Goal: Information Seeking & Learning: Learn about a topic

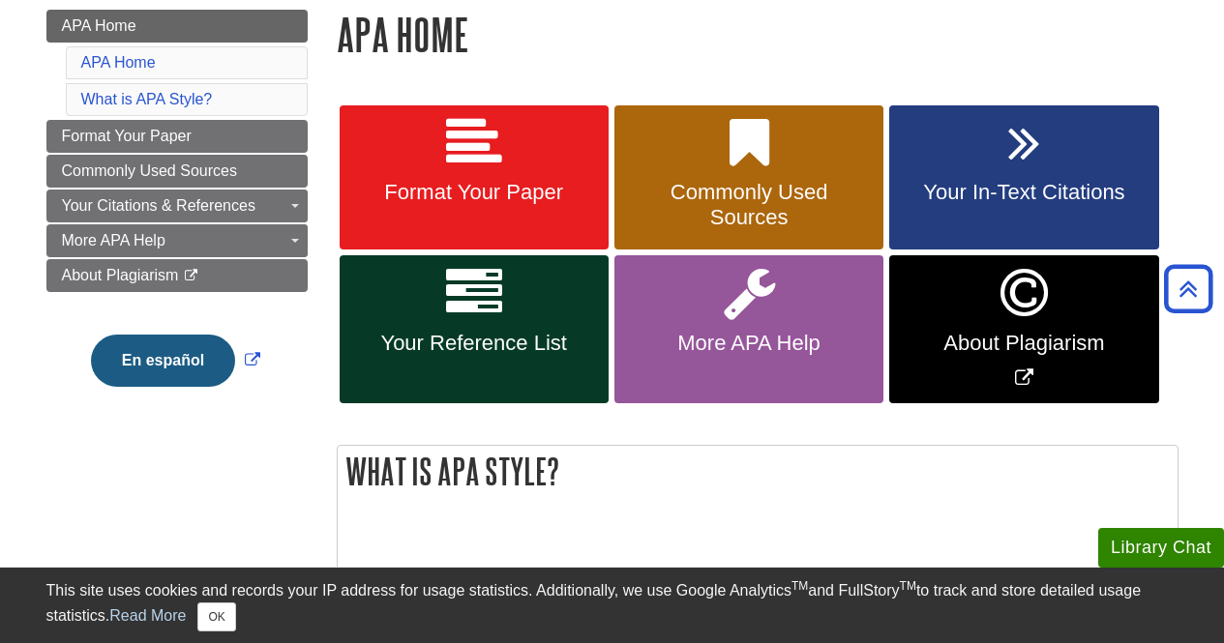
scroll to position [279, 0]
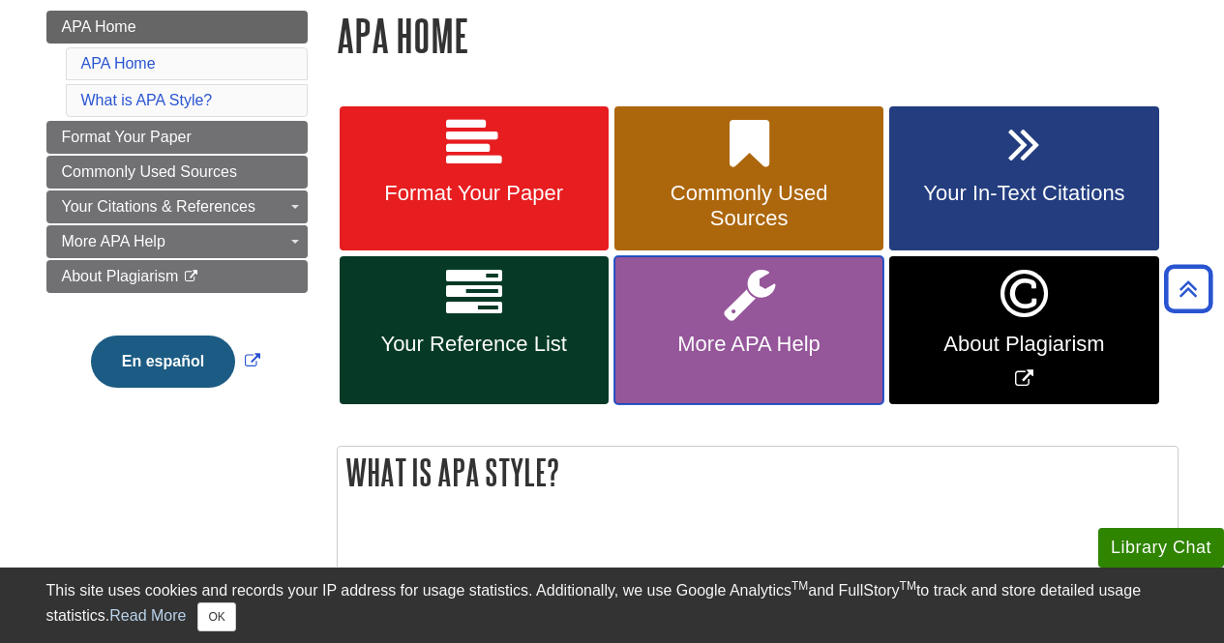
click at [762, 373] on link "More APA Help" at bounding box center [748, 330] width 269 height 148
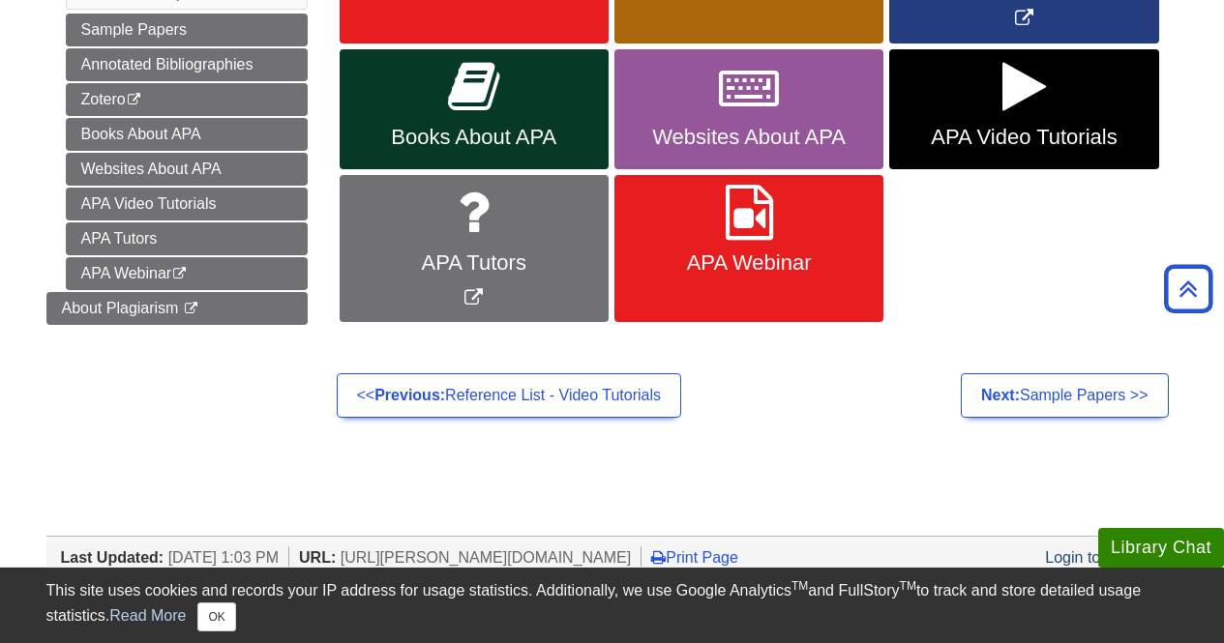
scroll to position [490, 0]
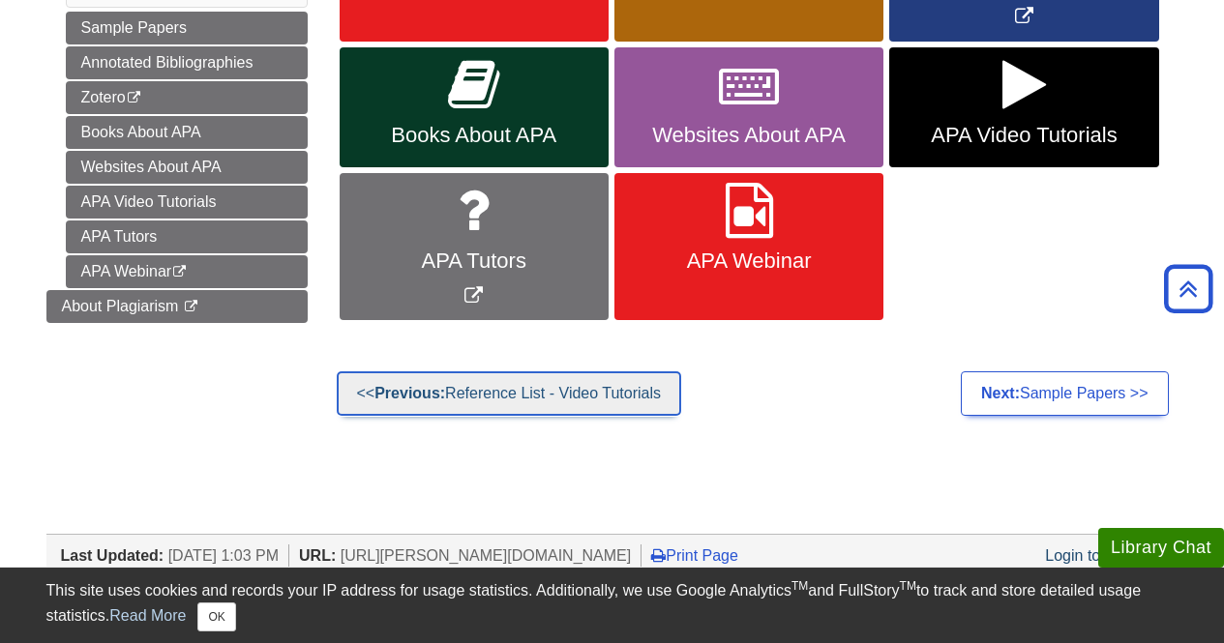
click at [543, 408] on link "<< Previous: Reference List - Video Tutorials" at bounding box center [509, 393] width 345 height 45
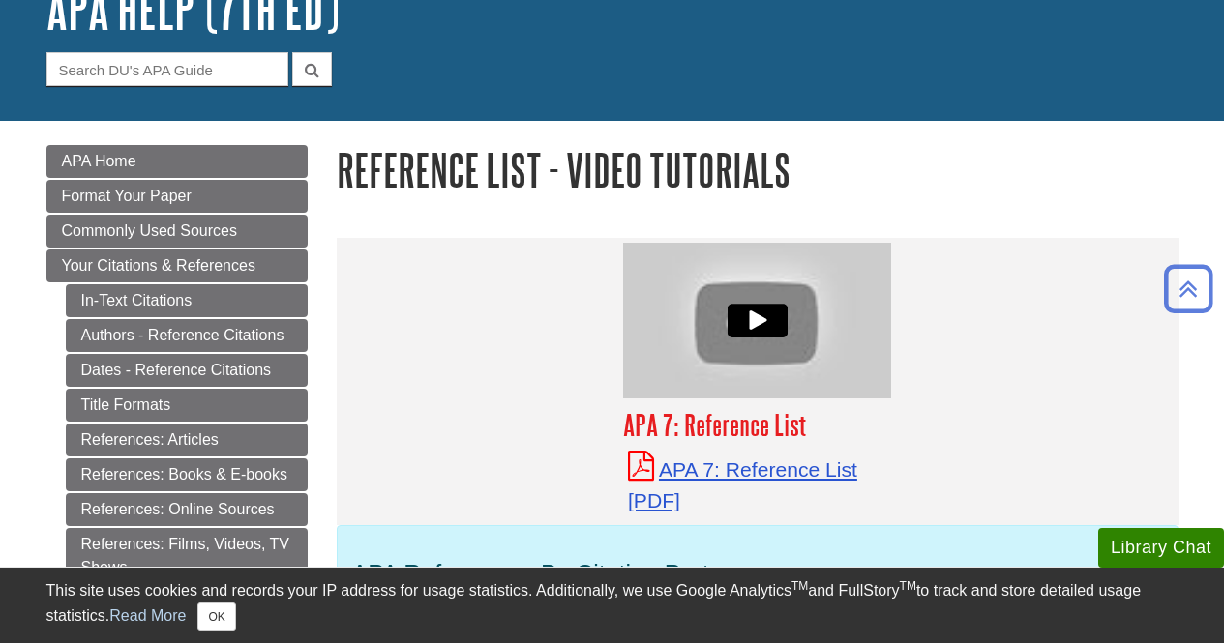
scroll to position [121, 0]
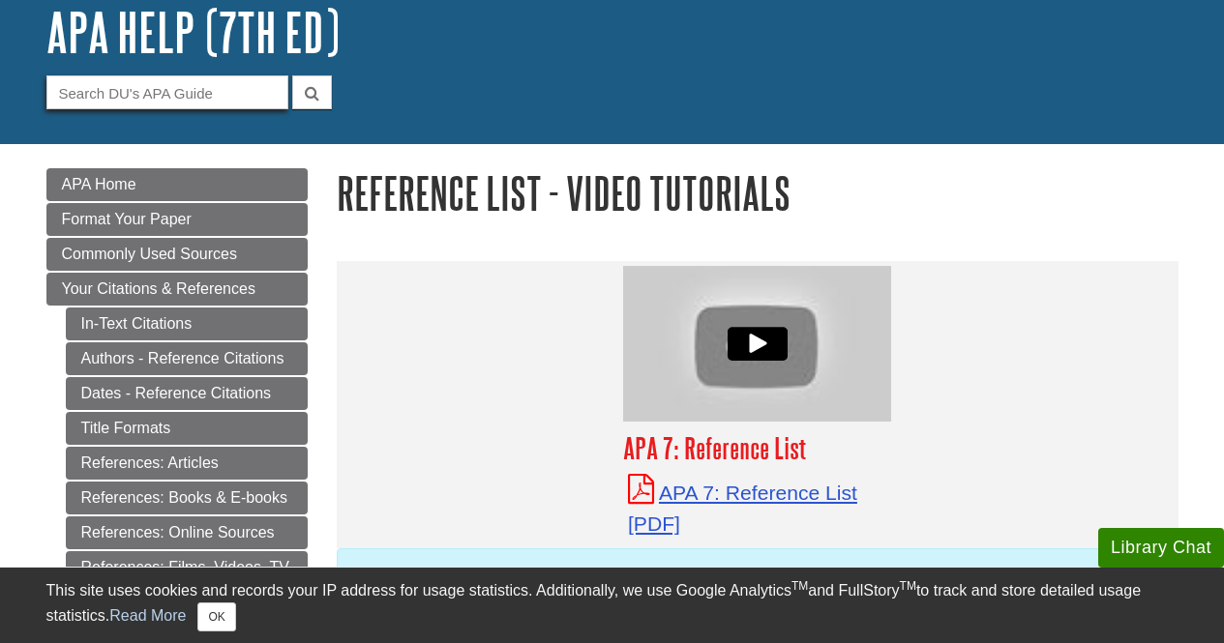
click at [162, 82] on input "Guide Search Terms" at bounding box center [167, 92] width 242 height 34
type input "appendix"
click at [292, 75] on button "submit" at bounding box center [312, 92] width 40 height 34
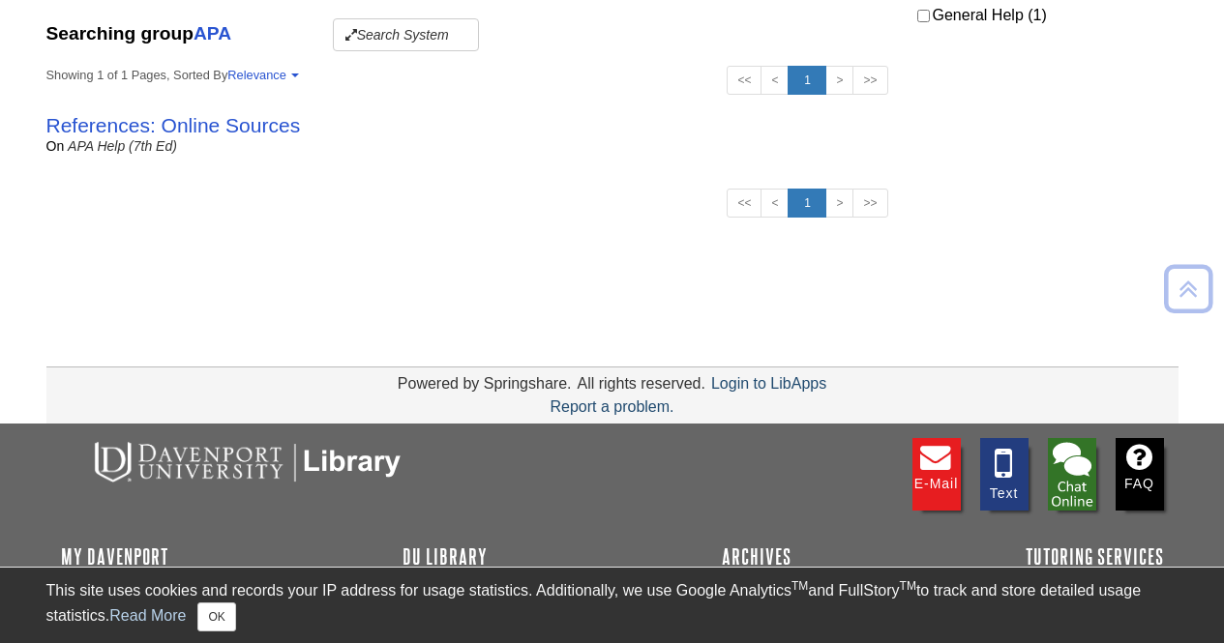
scroll to position [438, 0]
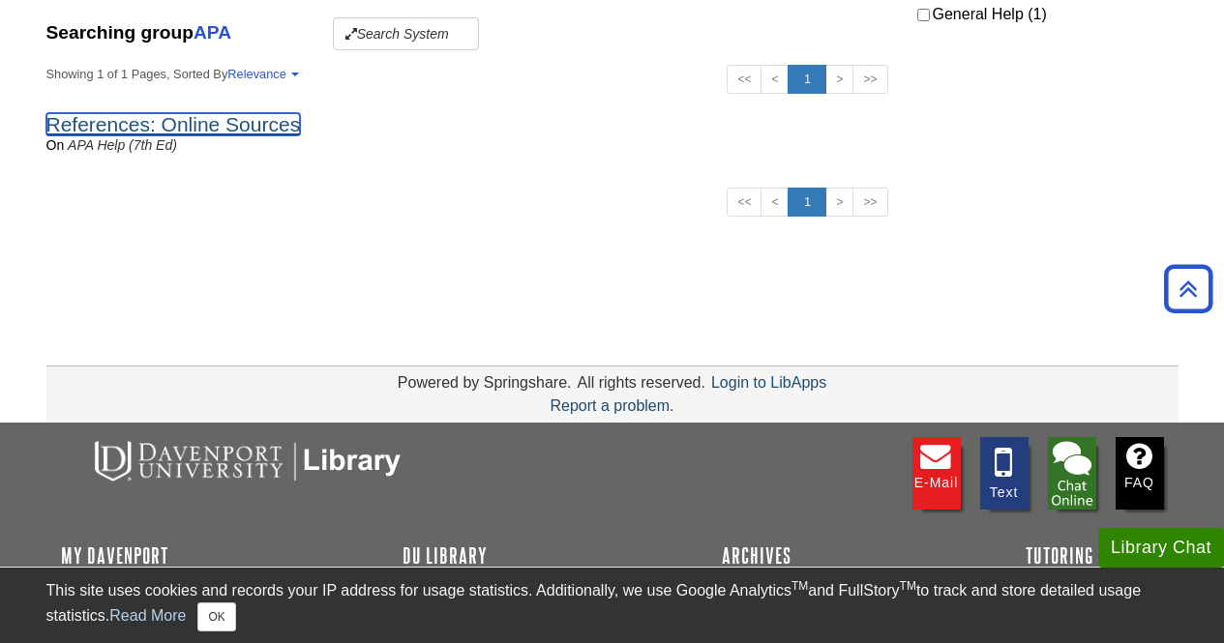
click at [223, 121] on link "References: Online Sources" at bounding box center [173, 124] width 254 height 22
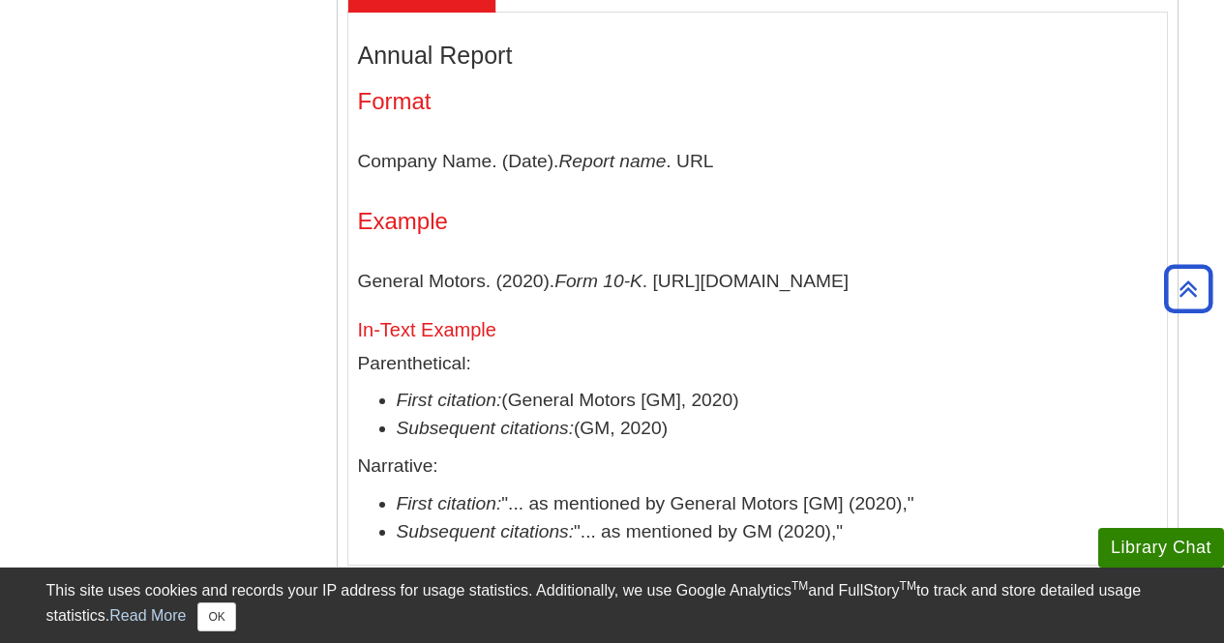
scroll to position [6135, 0]
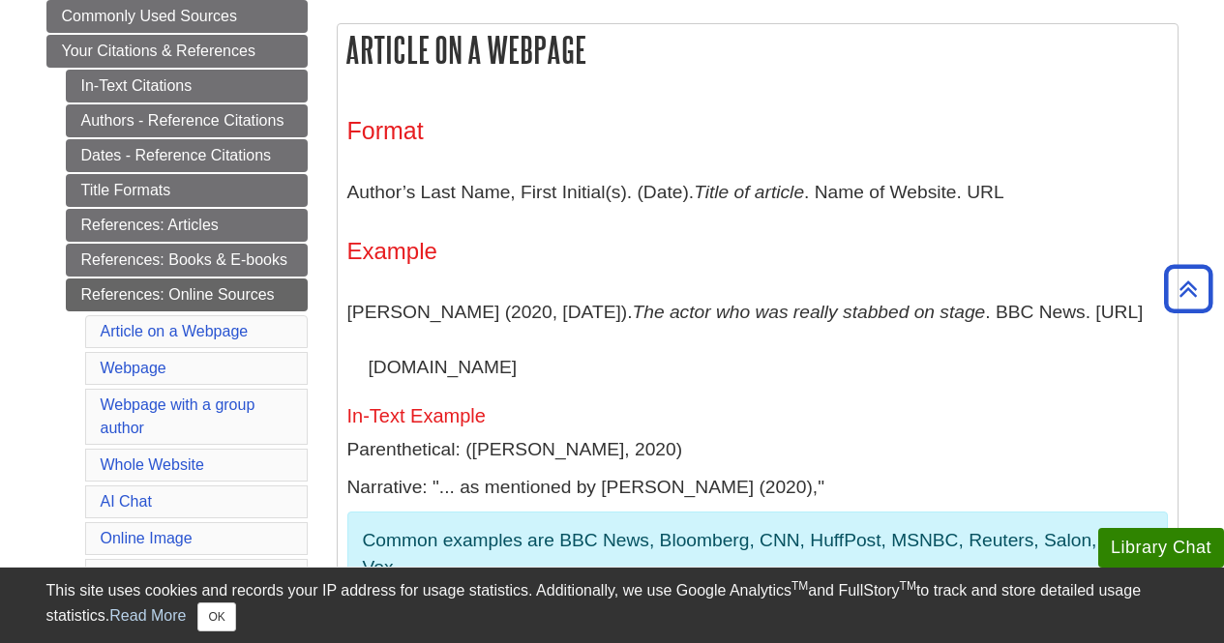
scroll to position [0, 0]
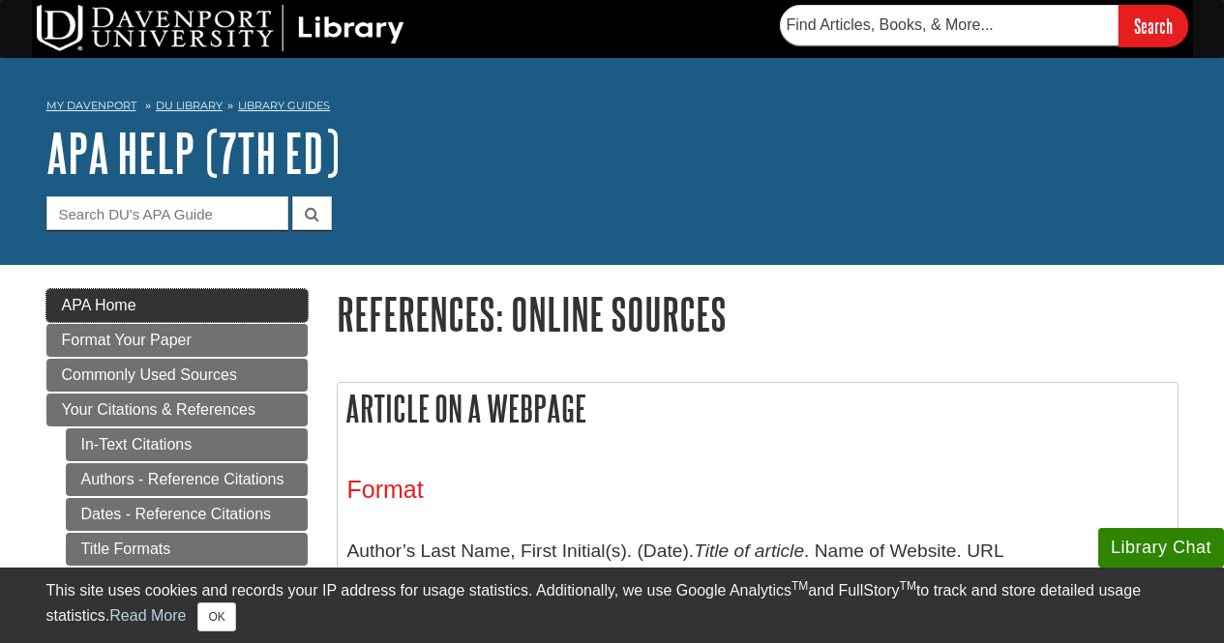
click at [100, 300] on span "APA Home" at bounding box center [99, 305] width 74 height 16
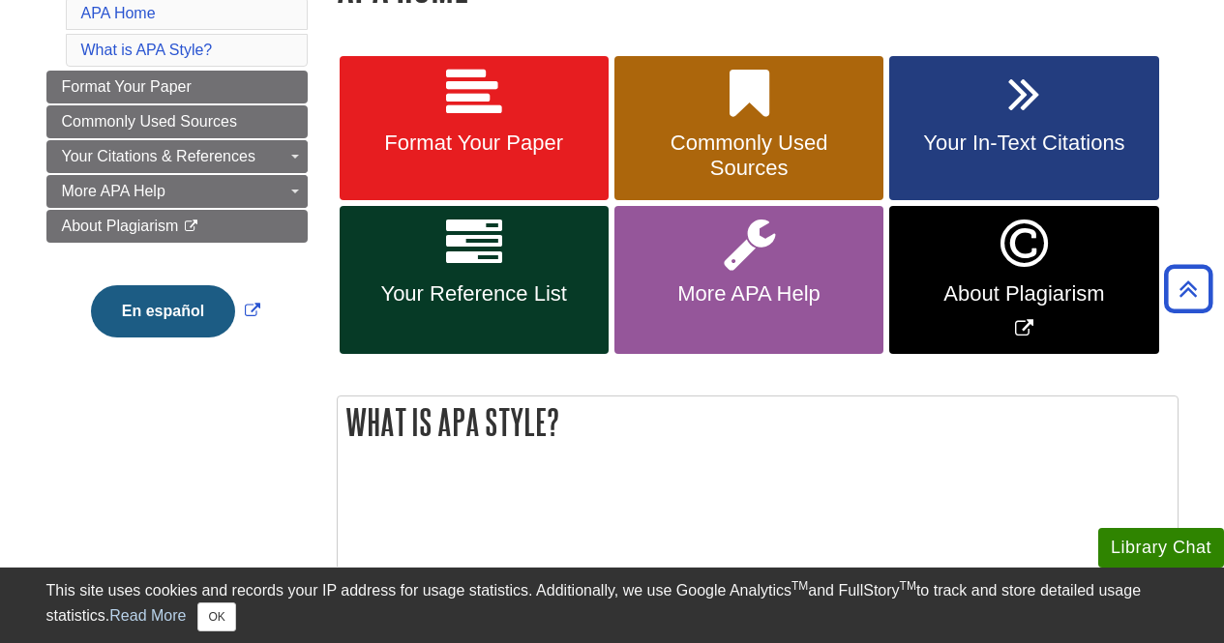
scroll to position [330, 0]
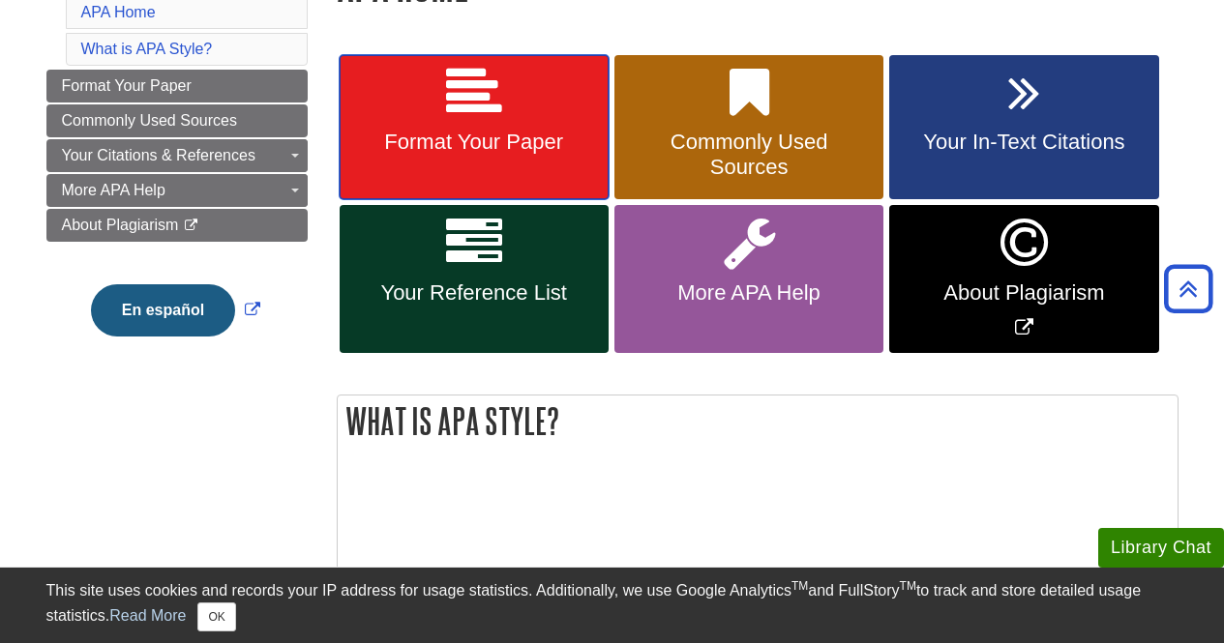
click at [520, 134] on span "Format Your Paper" at bounding box center [474, 142] width 240 height 25
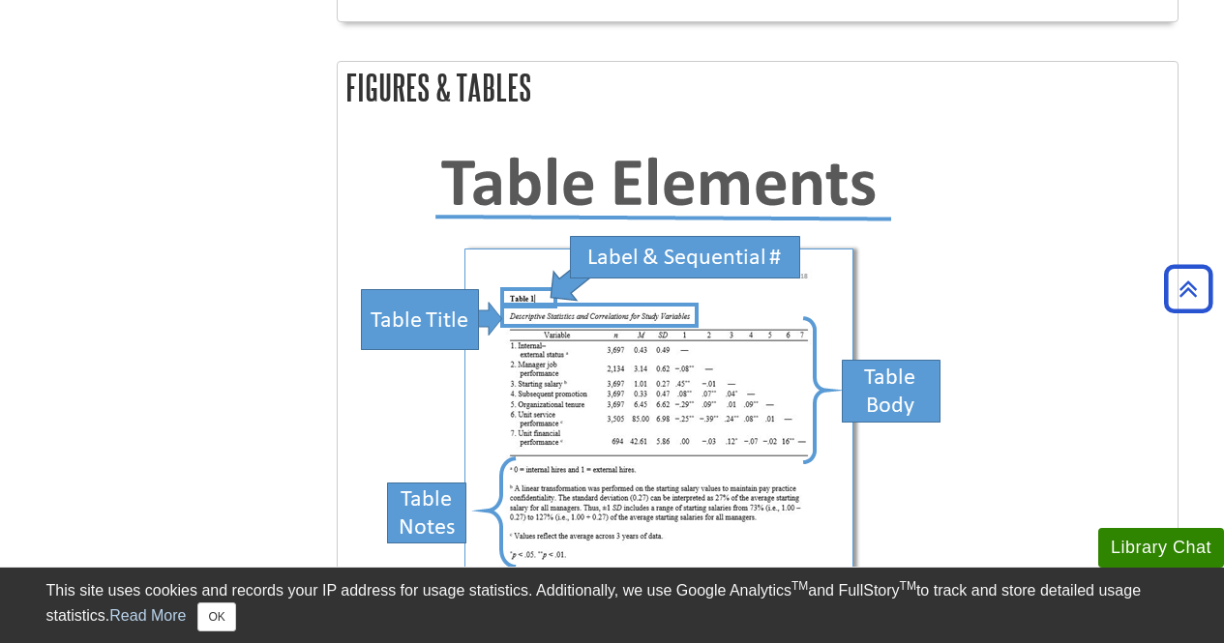
scroll to position [5876, 0]
